Goal: Check status: Check status

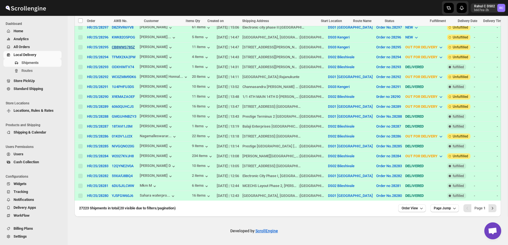
scroll to position [72, 0]
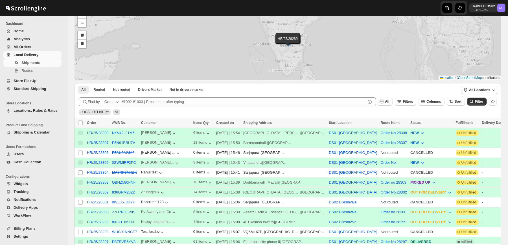
scroll to position [41, 0]
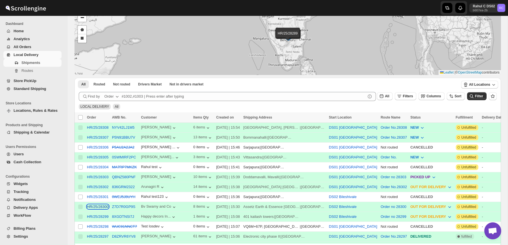
click at [99, 206] on div "HR/25/28300" at bounding box center [98, 206] width 22 height 4
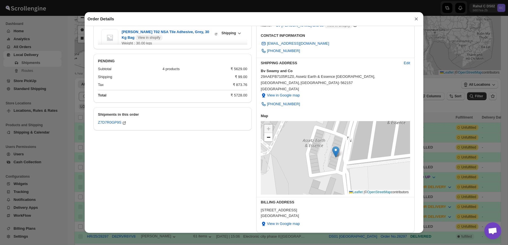
scroll to position [0, 0]
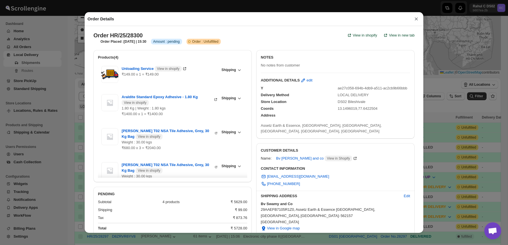
click at [66, 65] on div "Order Details × Order HR/25/28300 View in shopify View in new tab Order Placed …" at bounding box center [254, 122] width 508 height 245
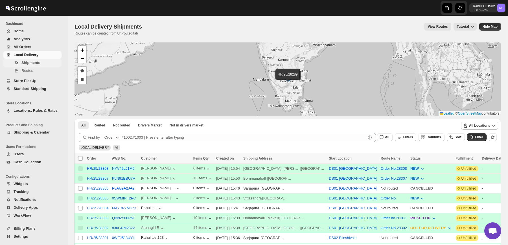
click at [37, 62] on span "Shipments" at bounding box center [30, 62] width 19 height 4
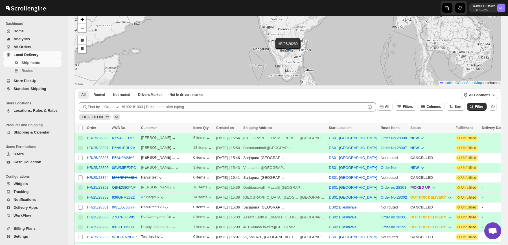
scroll to position [34, 0]
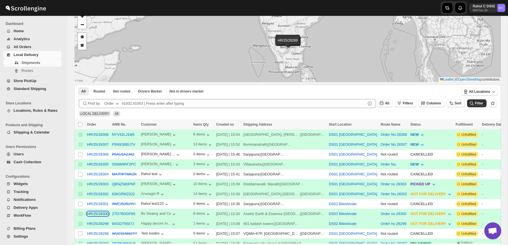
click at [105, 214] on div "HR/25/28300" at bounding box center [98, 213] width 22 height 4
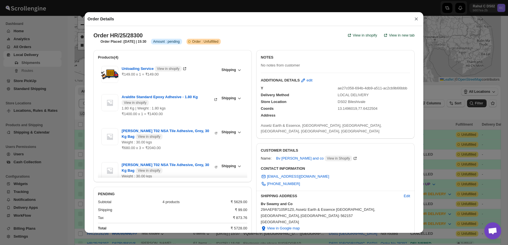
click at [275, 24] on div "Order Details ×" at bounding box center [254, 19] width 339 height 14
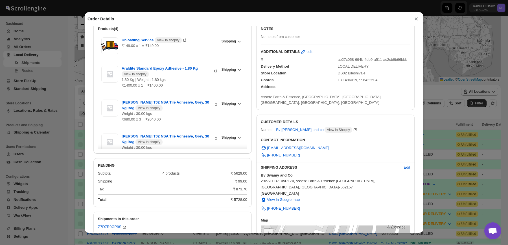
scroll to position [0, 0]
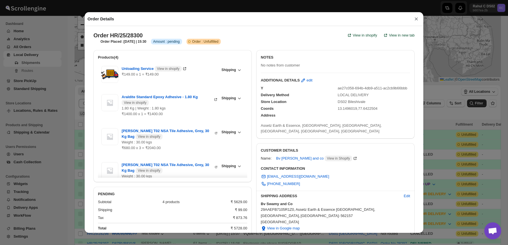
click at [483, 119] on div "Order Details × Order HR/25/28300 View in shopify View in new tab Order Placed …" at bounding box center [254, 122] width 508 height 245
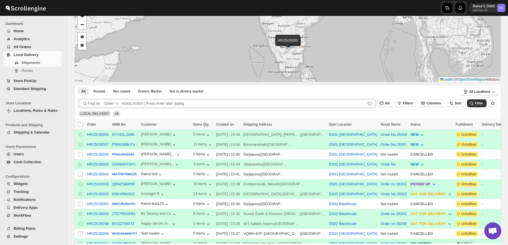
scroll to position [163, 0]
